Goal: Task Accomplishment & Management: Manage account settings

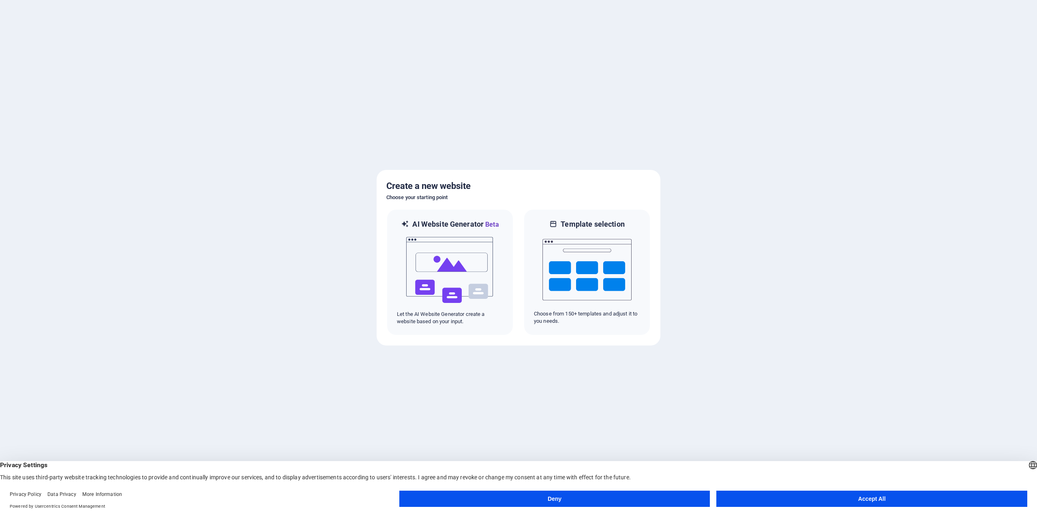
click at [872, 495] on button "Accept All" at bounding box center [872, 499] width 311 height 16
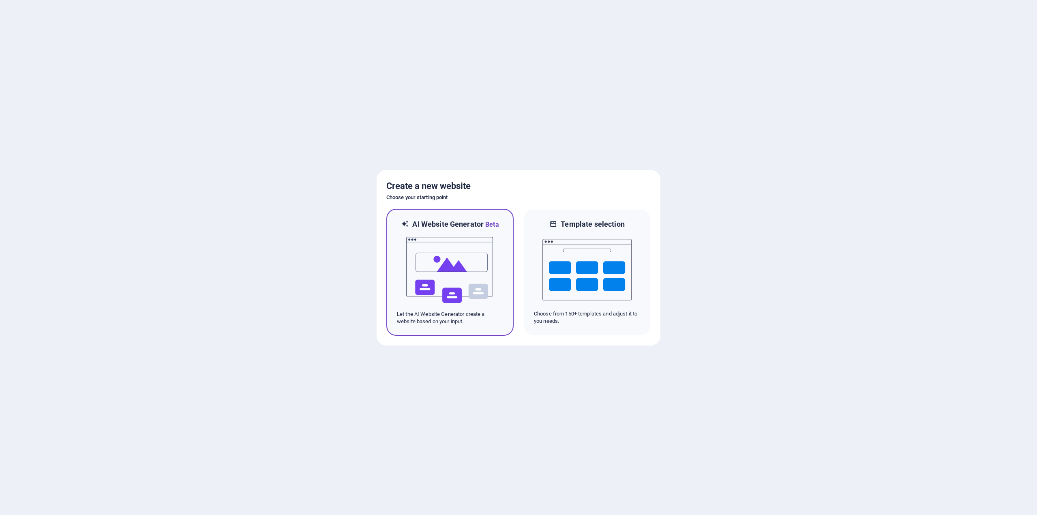
click at [464, 285] on img at bounding box center [450, 270] width 89 height 81
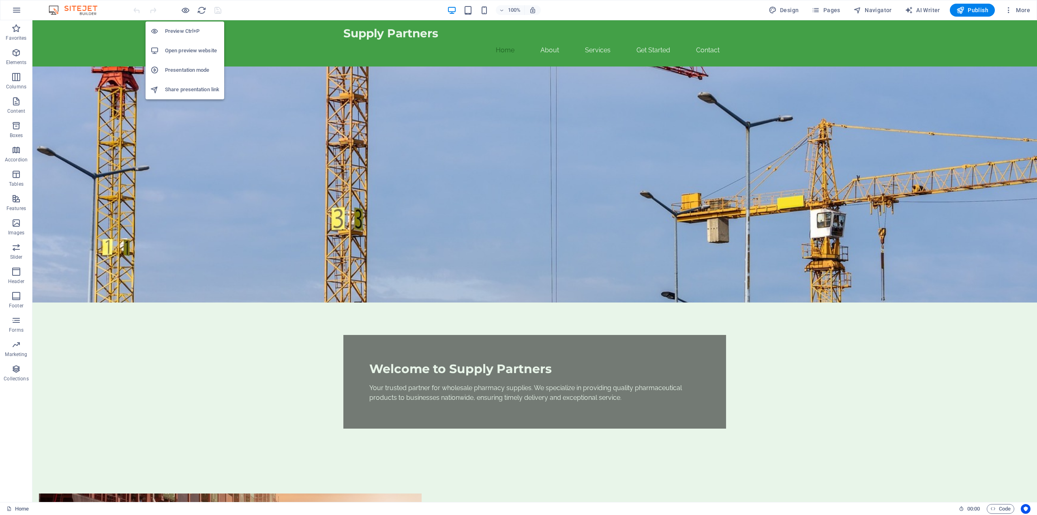
click at [187, 29] on h6 "Preview Ctrl+P" at bounding box center [192, 31] width 54 height 10
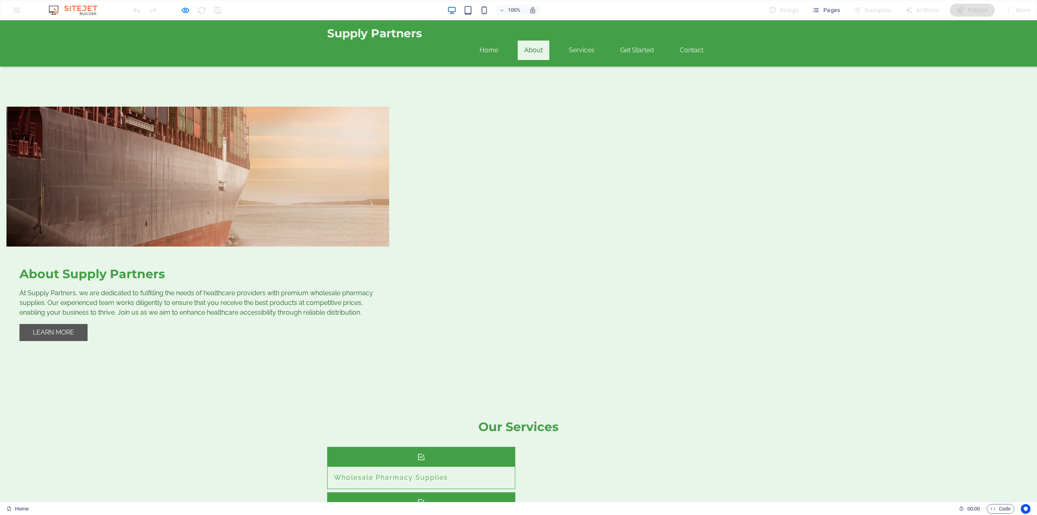
scroll to position [408, 0]
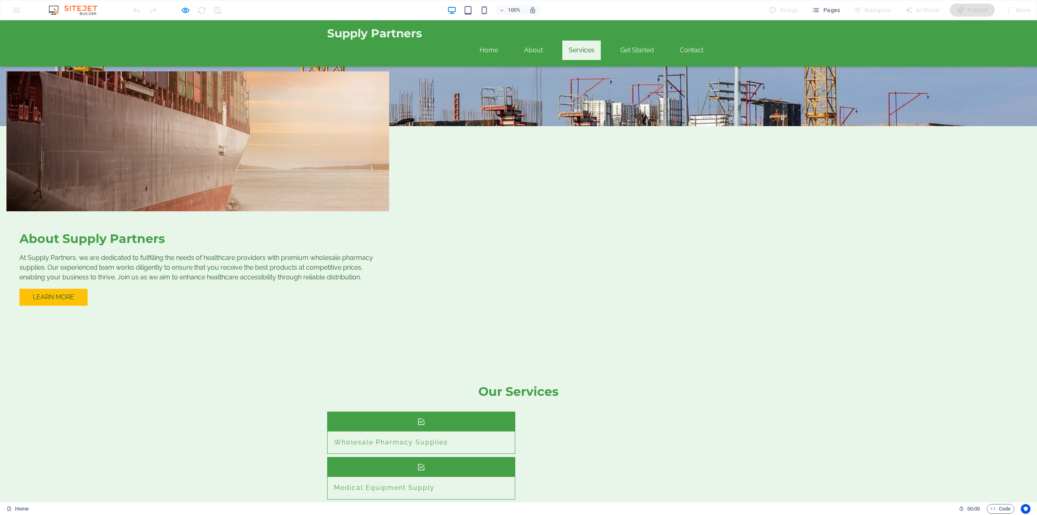
click at [14, 14] on div "100% Design Pages Navigator AI Writer Publish More" at bounding box center [518, 9] width 1037 height 19
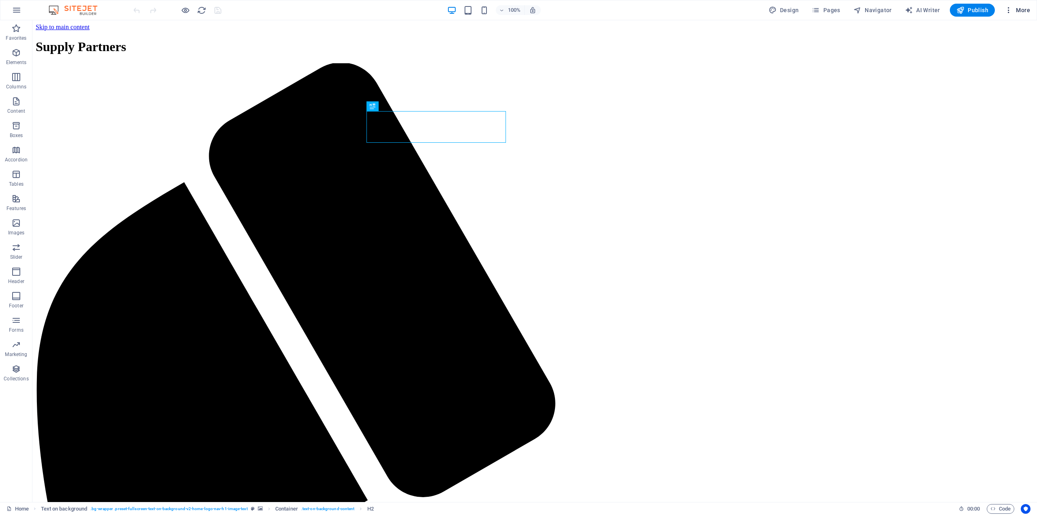
click at [1021, 10] on span "More" at bounding box center [1018, 10] width 26 height 8
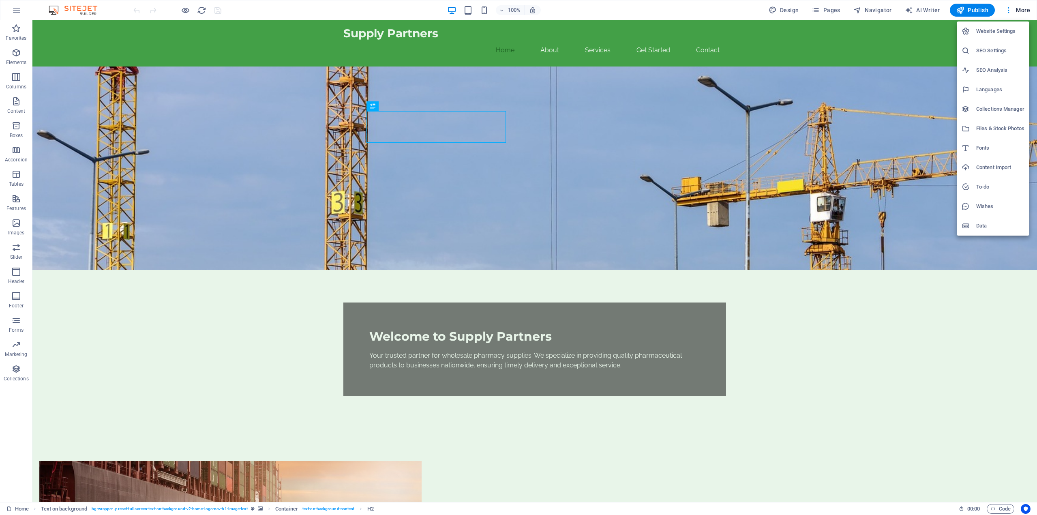
click at [792, 13] on div at bounding box center [518, 257] width 1037 height 515
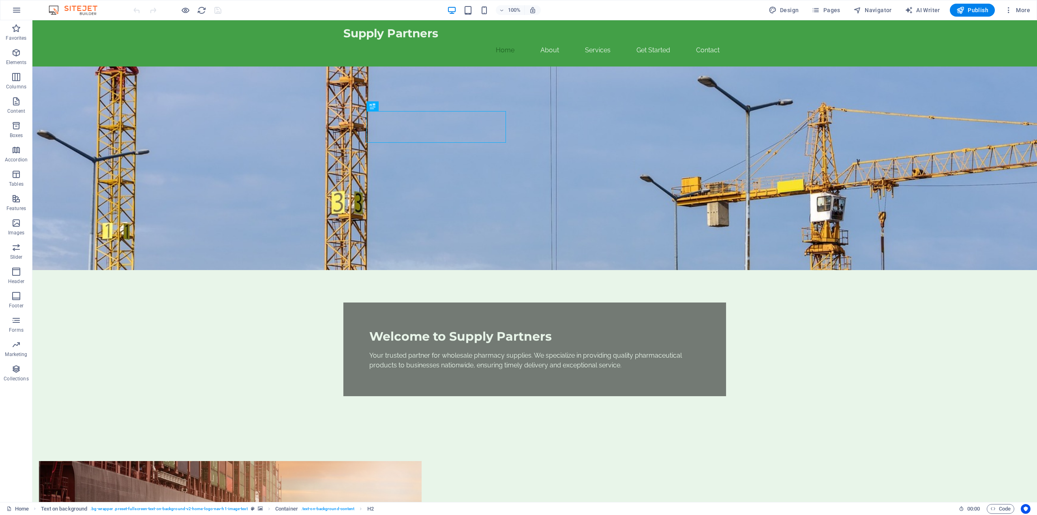
click at [788, 10] on span "Design" at bounding box center [784, 10] width 30 height 8
select select "px"
select select "200"
select select "px"
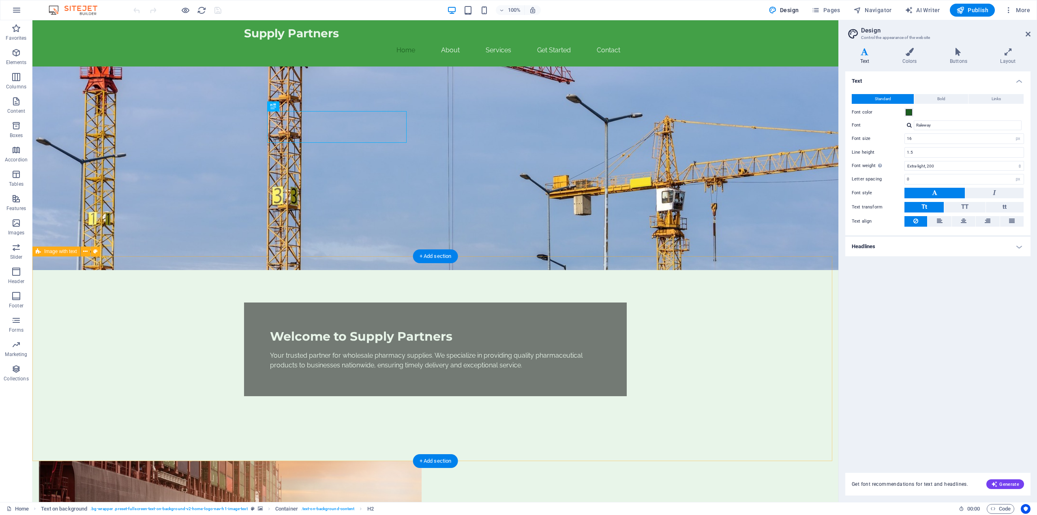
click at [1028, 36] on icon at bounding box center [1028, 34] width 5 height 6
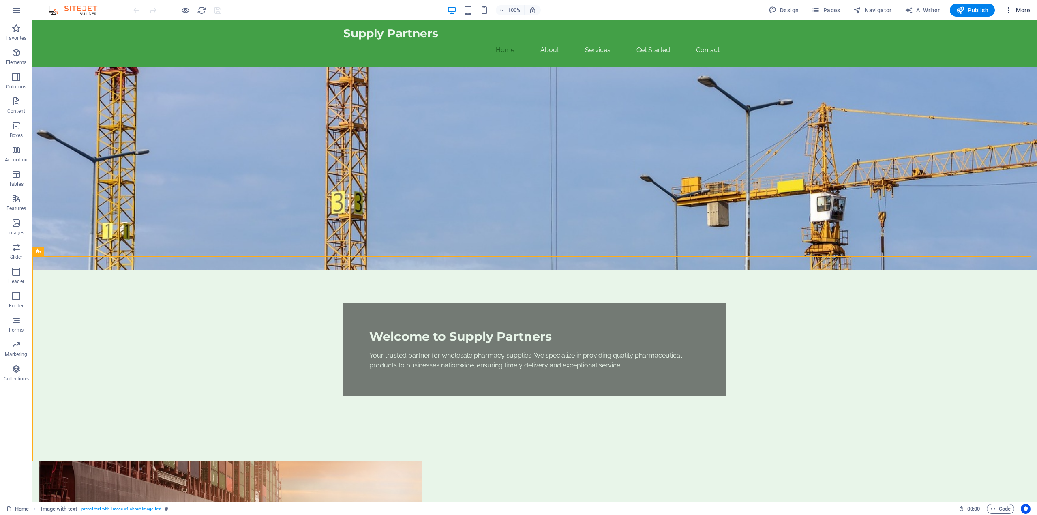
click at [1008, 9] on icon "button" at bounding box center [1009, 10] width 8 height 8
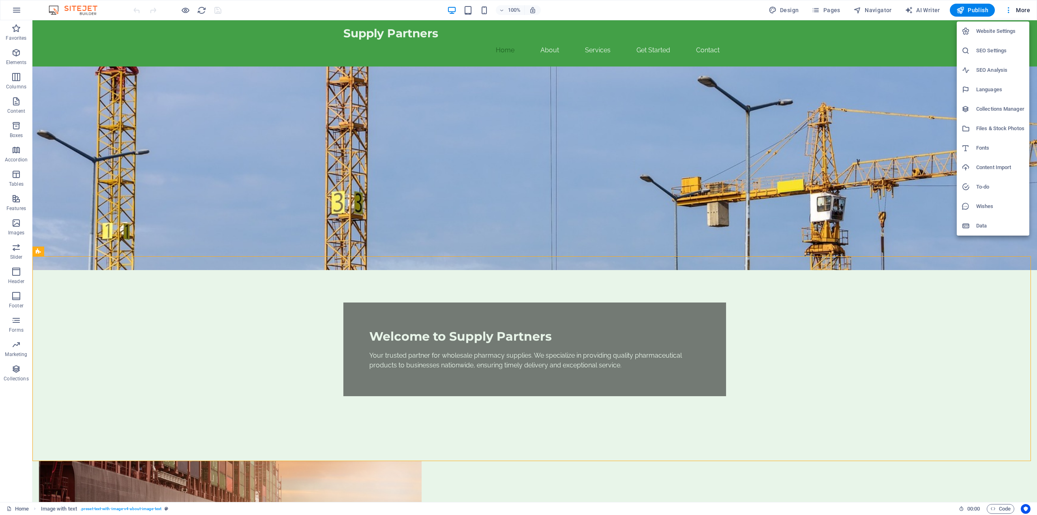
click at [1009, 31] on h6 "Website Settings" at bounding box center [1001, 31] width 48 height 10
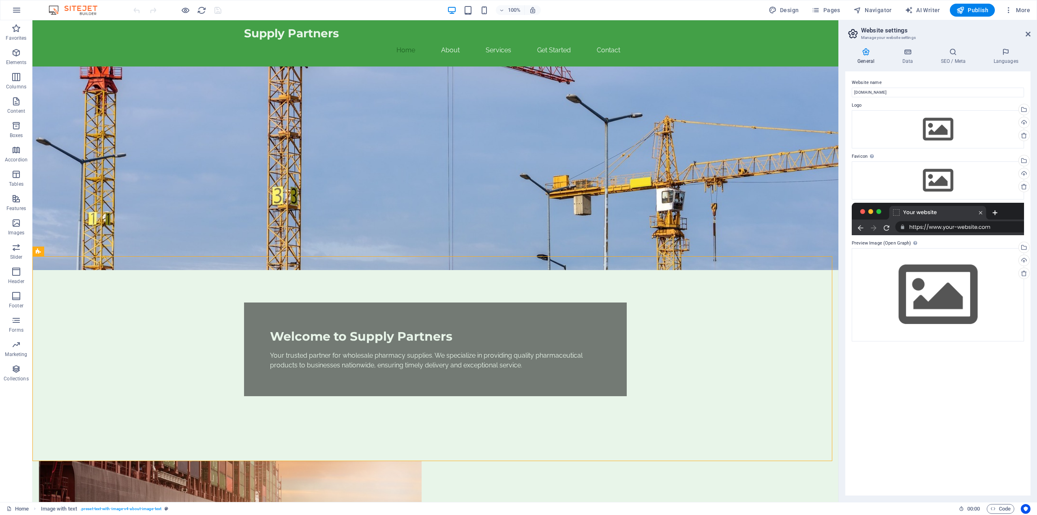
click at [853, 33] on icon at bounding box center [853, 33] width 12 height 11
click at [1017, 10] on span "More" at bounding box center [1018, 10] width 26 height 8
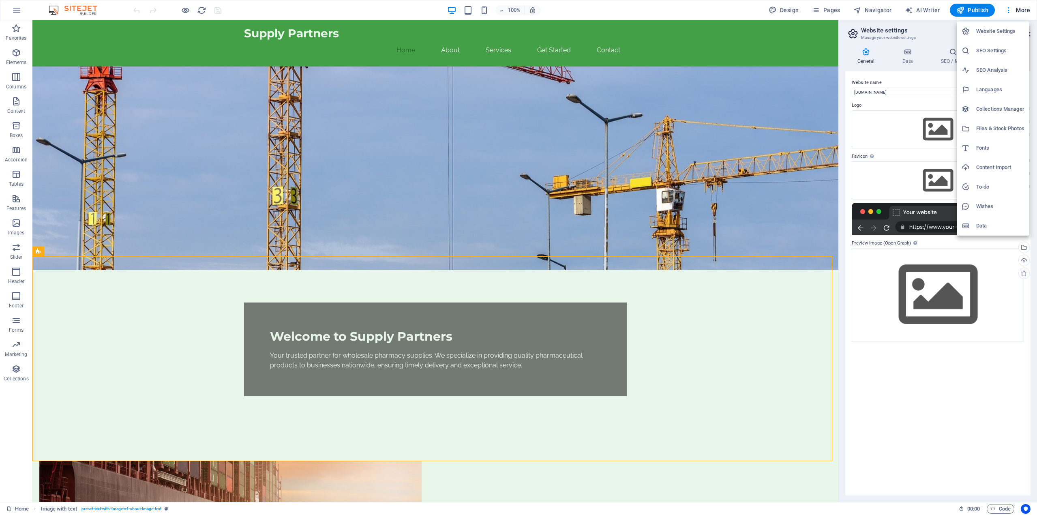
click at [994, 226] on h6 "Data" at bounding box center [1001, 226] width 48 height 10
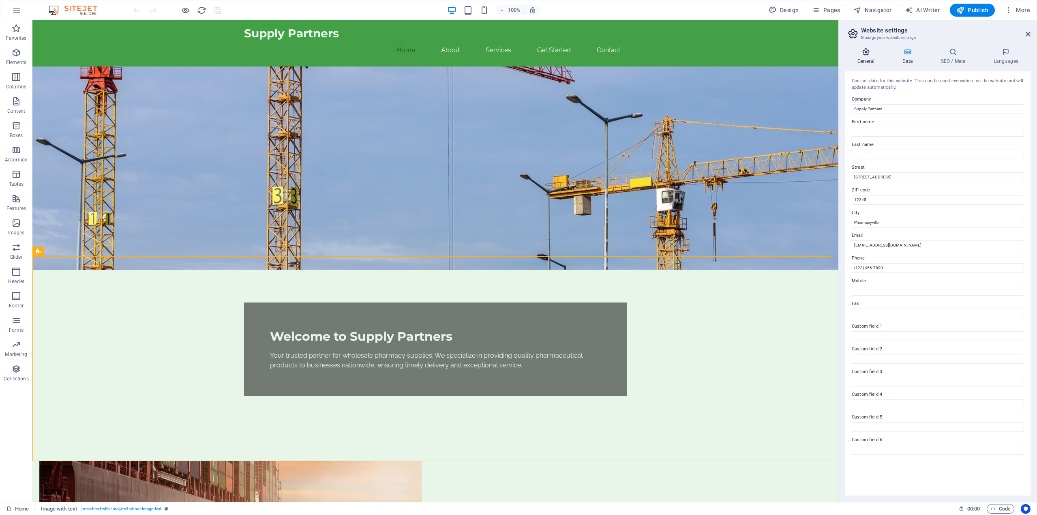
click at [861, 55] on icon at bounding box center [866, 52] width 41 height 8
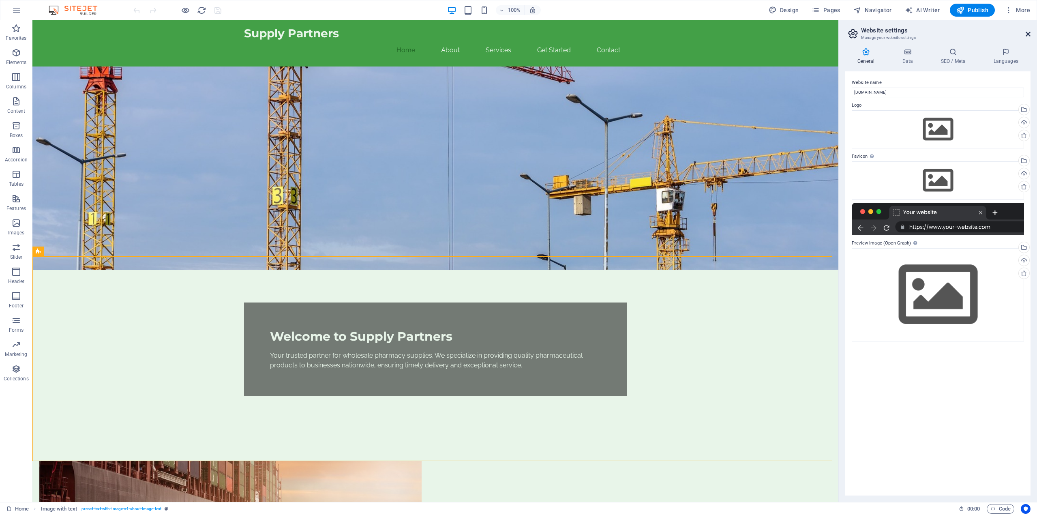
click at [1028, 37] on icon at bounding box center [1028, 34] width 5 height 6
